Goal: Obtain resource: Obtain resource

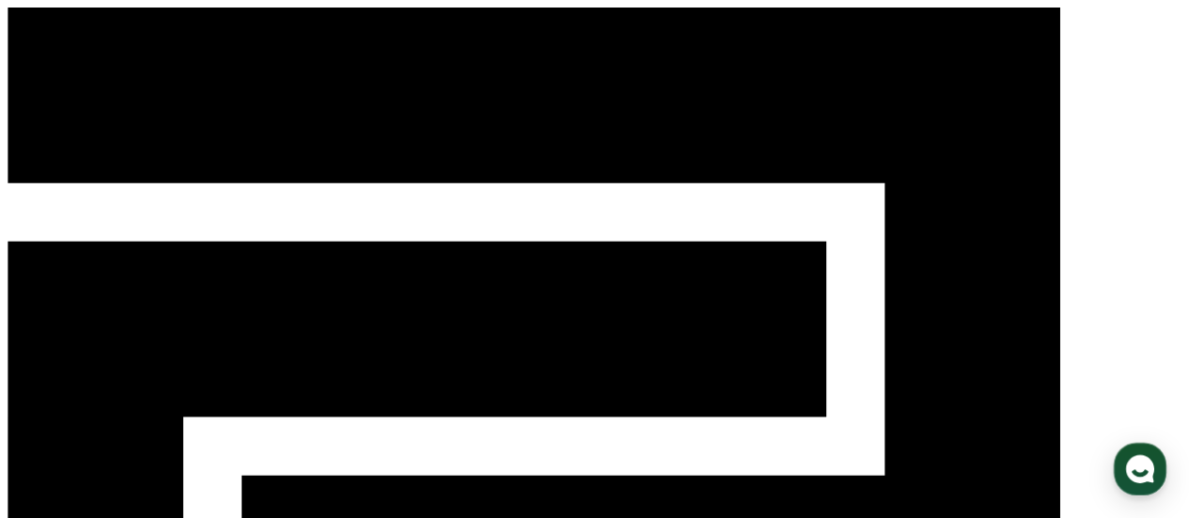
select select "**********"
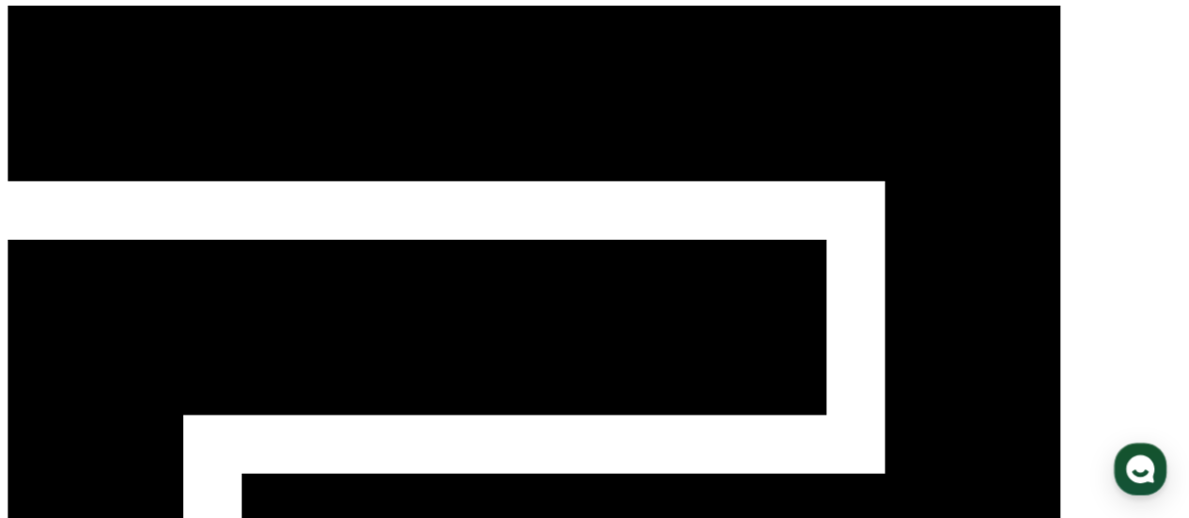
scroll to position [2, 0]
type input "*"
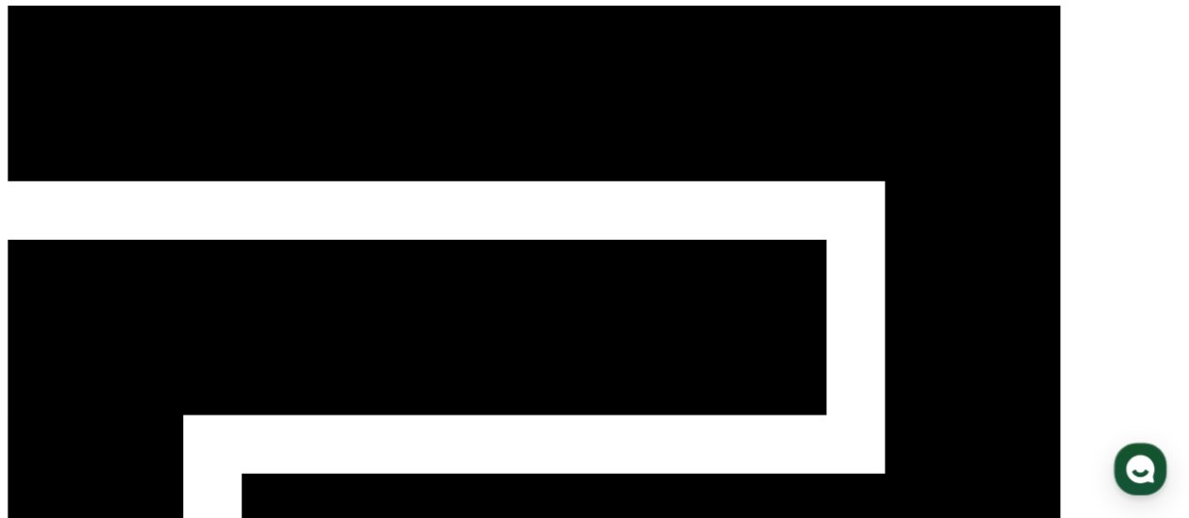
drag, startPoint x: 632, startPoint y: 252, endPoint x: 455, endPoint y: 53, distance: 266.3
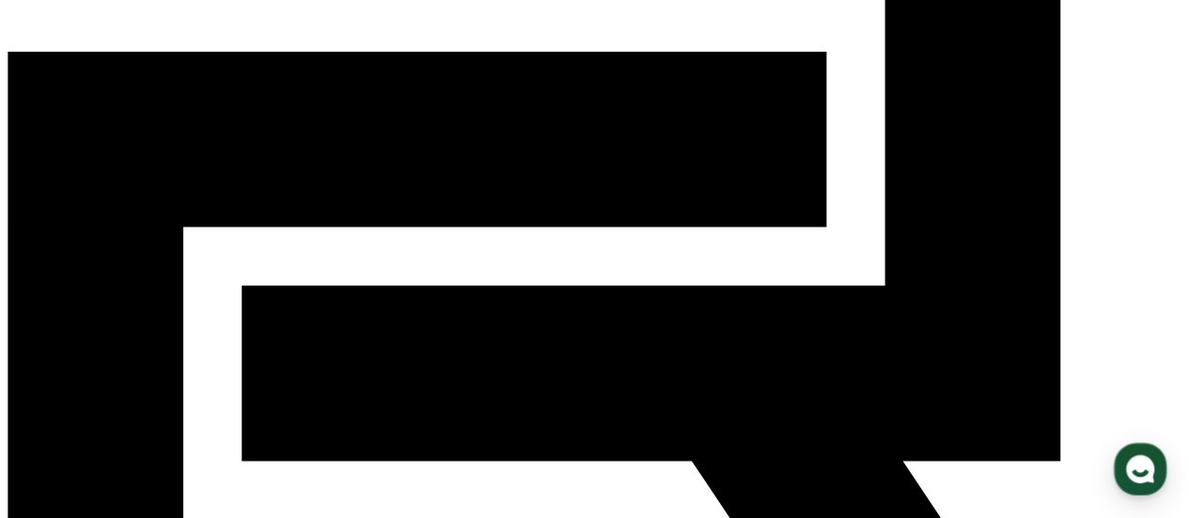
scroll to position [188, 0]
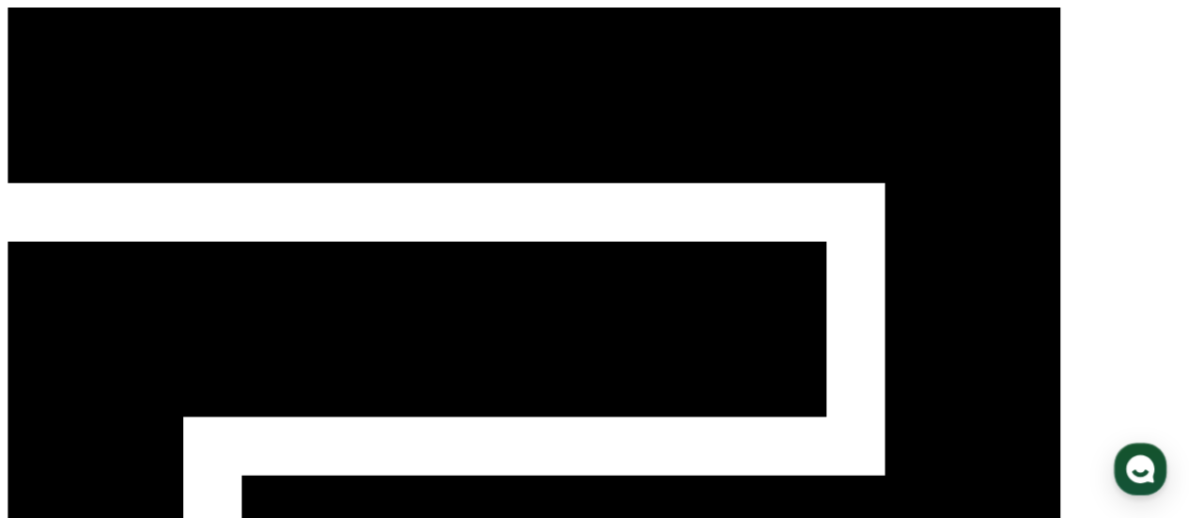
select select
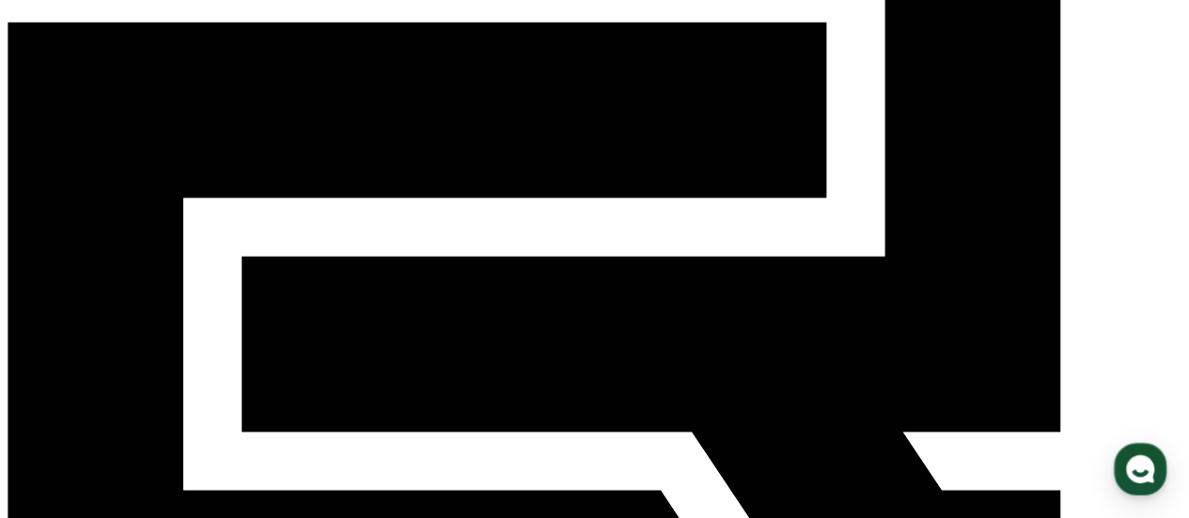
scroll to position [282, 0]
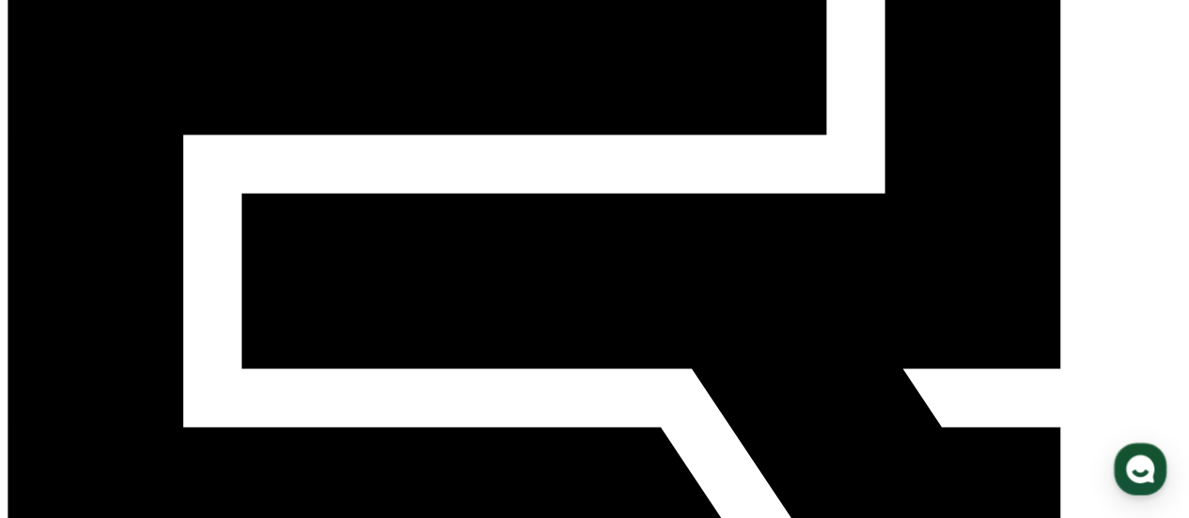
drag, startPoint x: 408, startPoint y: 300, endPoint x: 810, endPoint y: 326, distance: 403.1
copy div "영상 본문 및 설명란에 필수 문구 삽입 '본 컨텐츠는 숏챠(Shortcha) 앱에서 감상할 수 있습니다'"
